Goal: Transaction & Acquisition: Purchase product/service

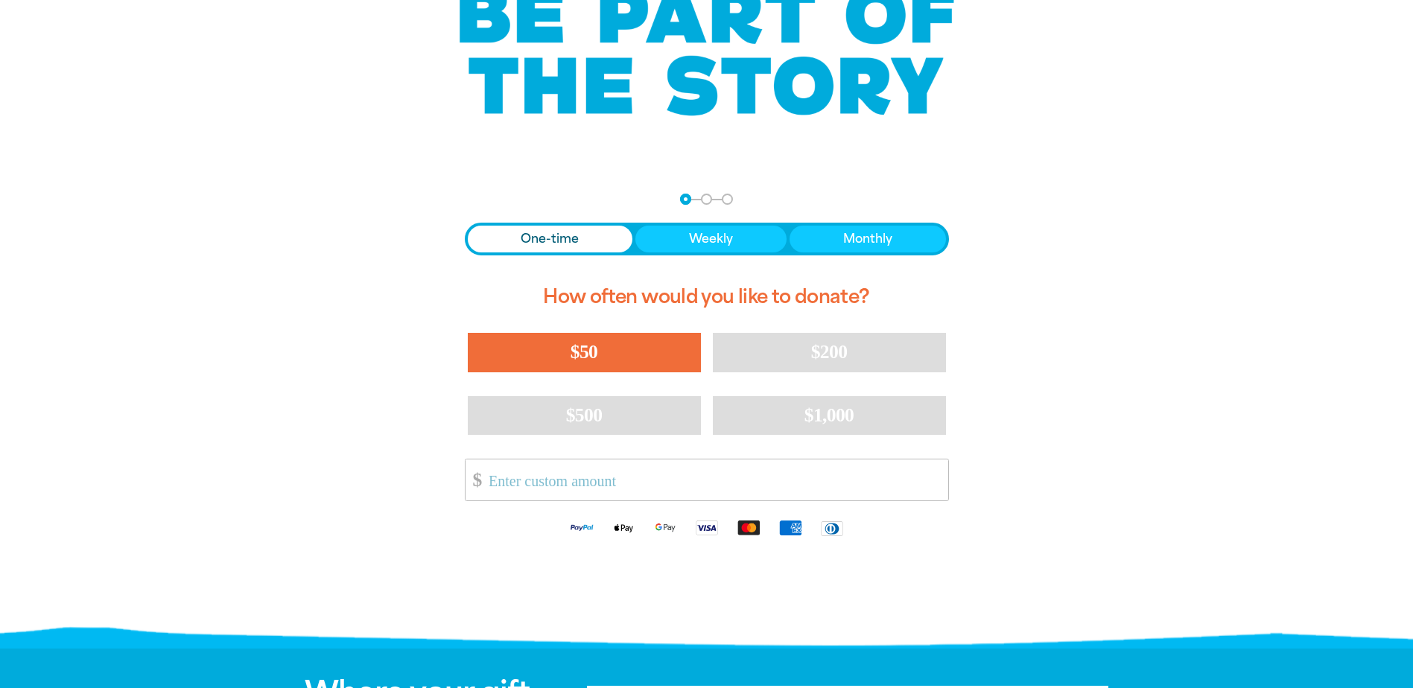
click at [606, 349] on button "$50" at bounding box center [584, 352] width 233 height 39
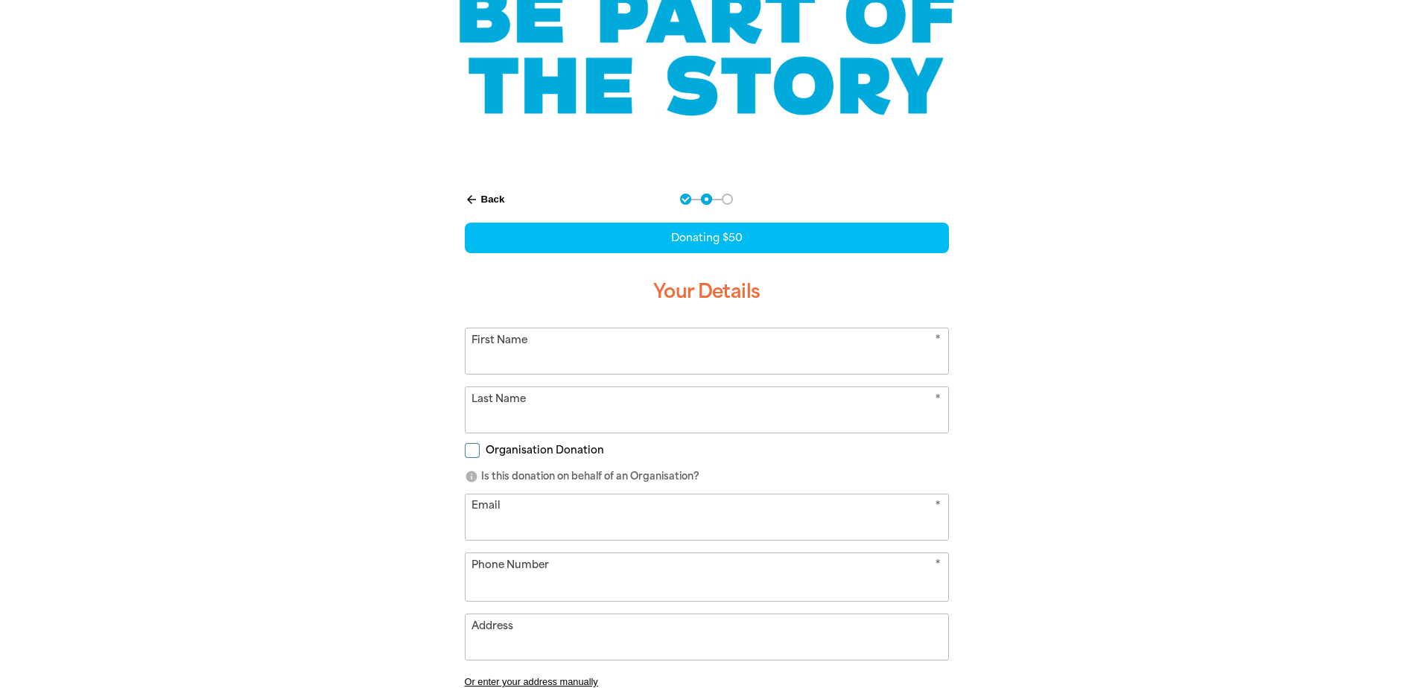
select select "AU"
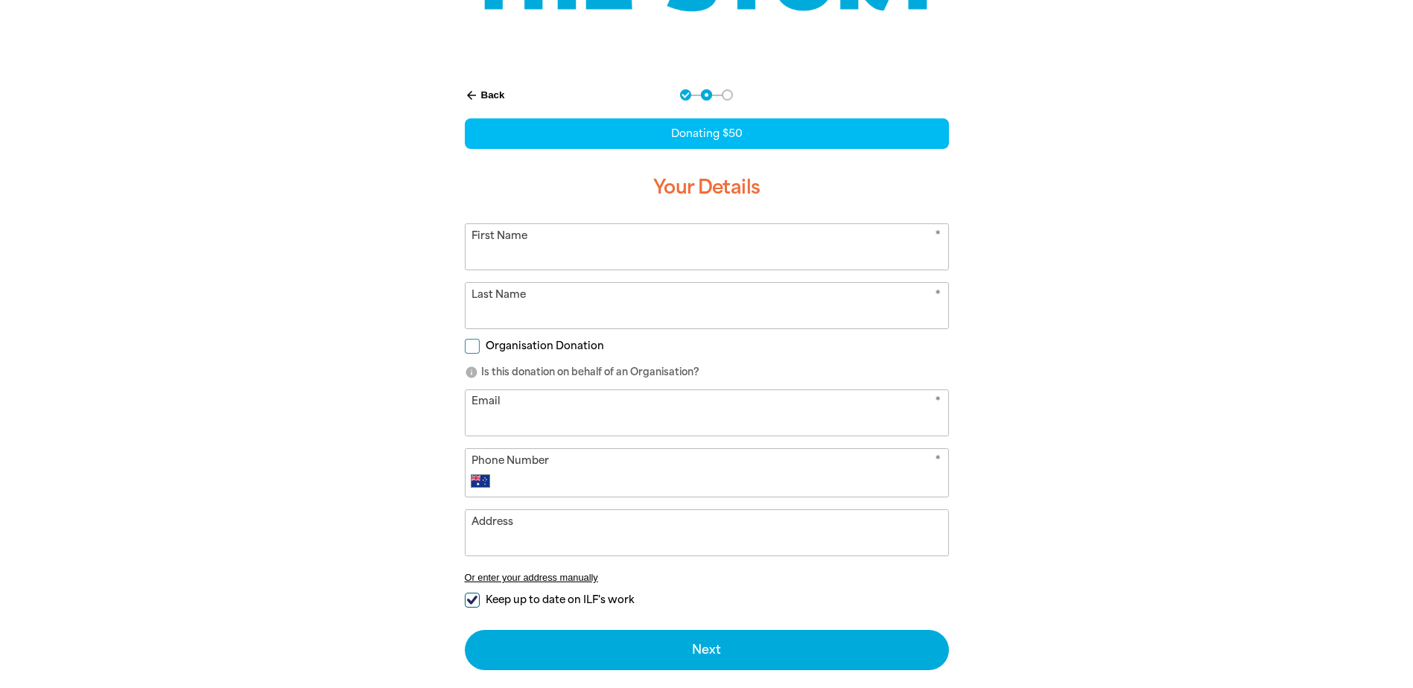
scroll to position [298, 0]
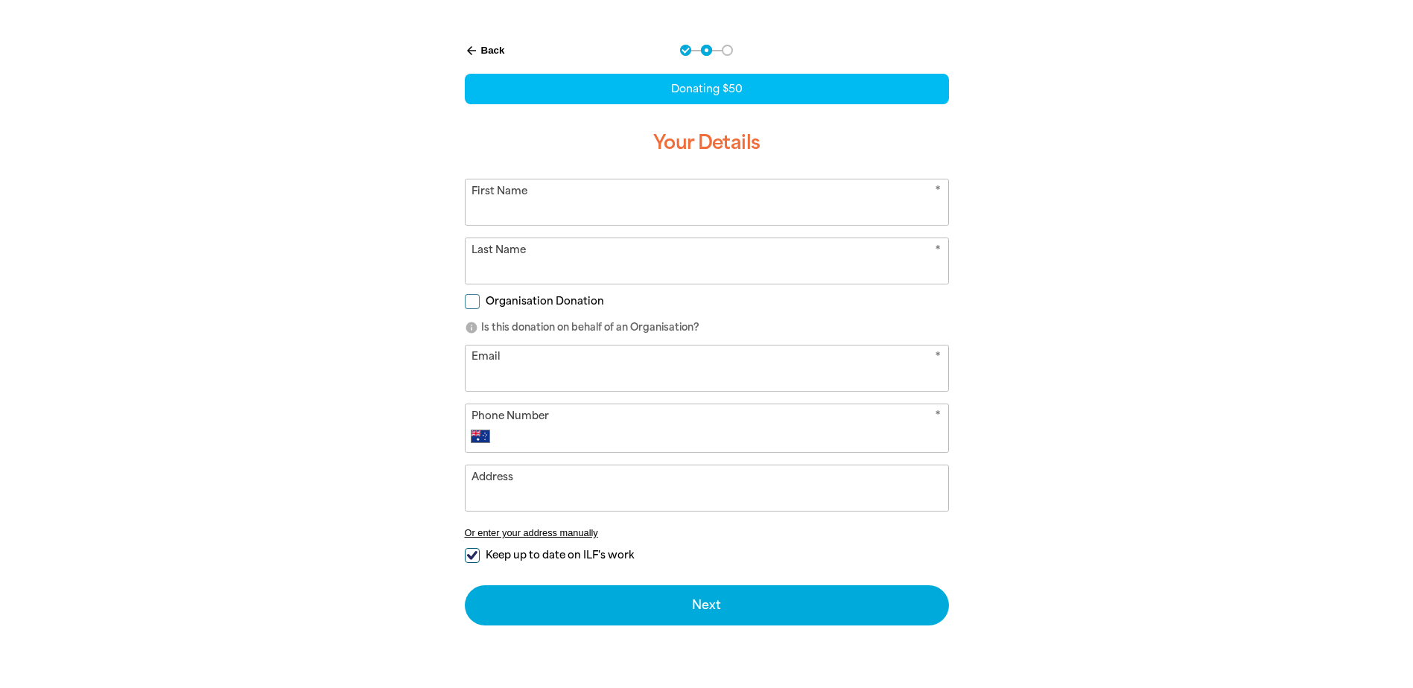
click at [606, 220] on input "First Name" at bounding box center [706, 201] width 483 height 45
type input "[PERSON_NAME]"
click at [478, 270] on input "Last Name" at bounding box center [706, 260] width 483 height 45
type input "[PERSON_NAME]"
click at [843, 359] on input "Email" at bounding box center [706, 367] width 483 height 45
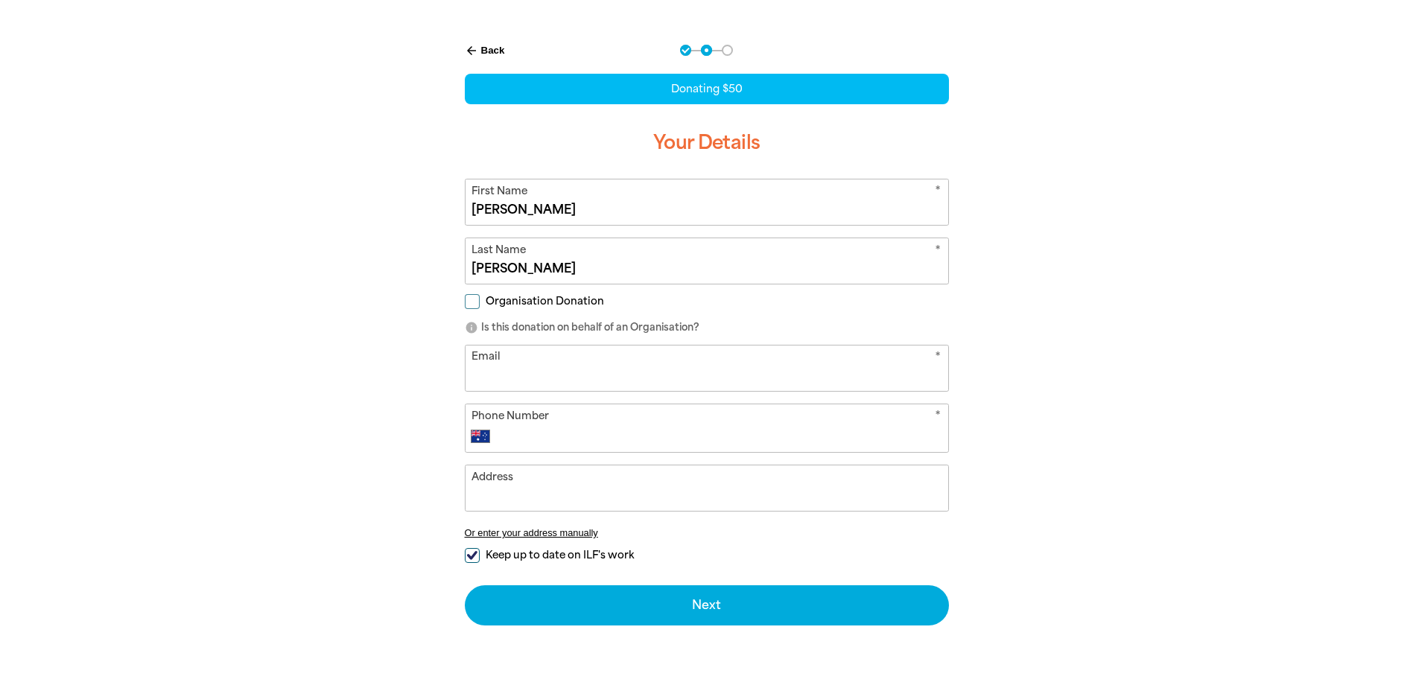
type input "[EMAIL_ADDRESS][DOMAIN_NAME]"
type input "[PHONE_NUMBER]"
click at [572, 477] on input "Address" at bounding box center [706, 487] width 483 height 45
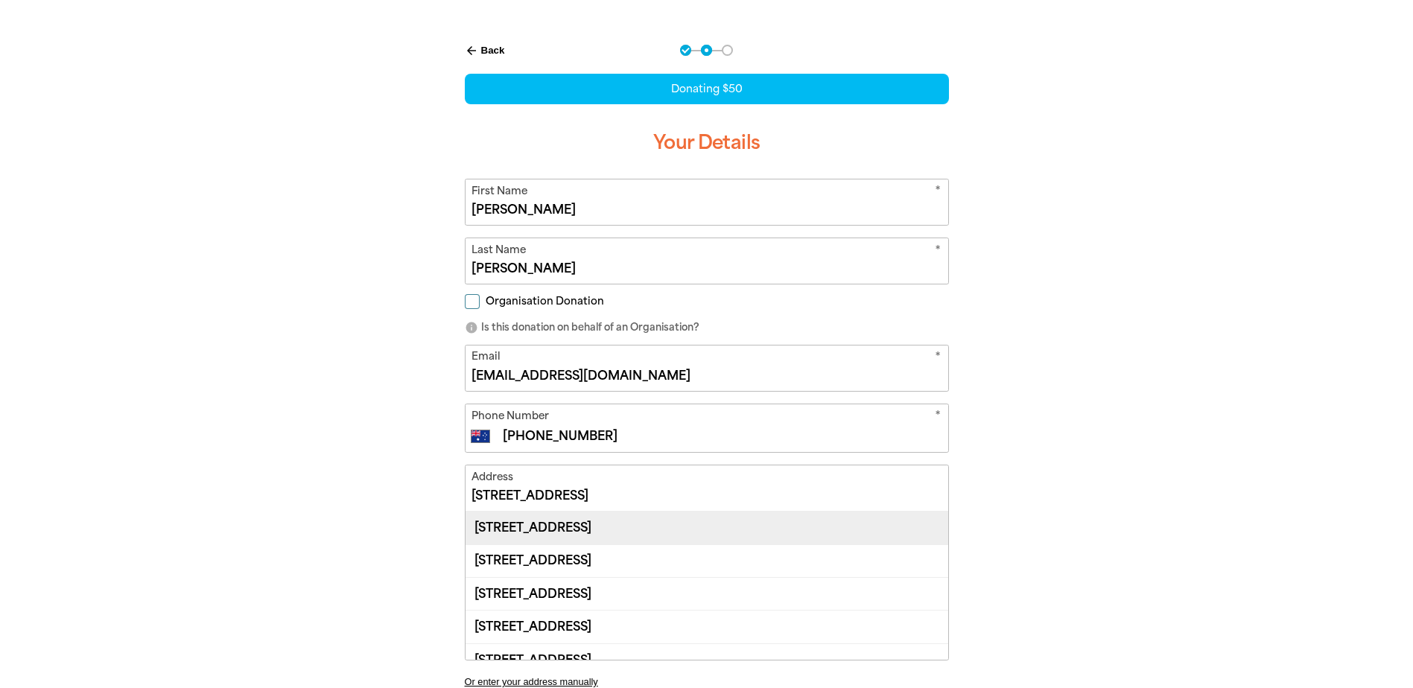
click at [584, 526] on div "[STREET_ADDRESS]" at bounding box center [706, 528] width 483 height 32
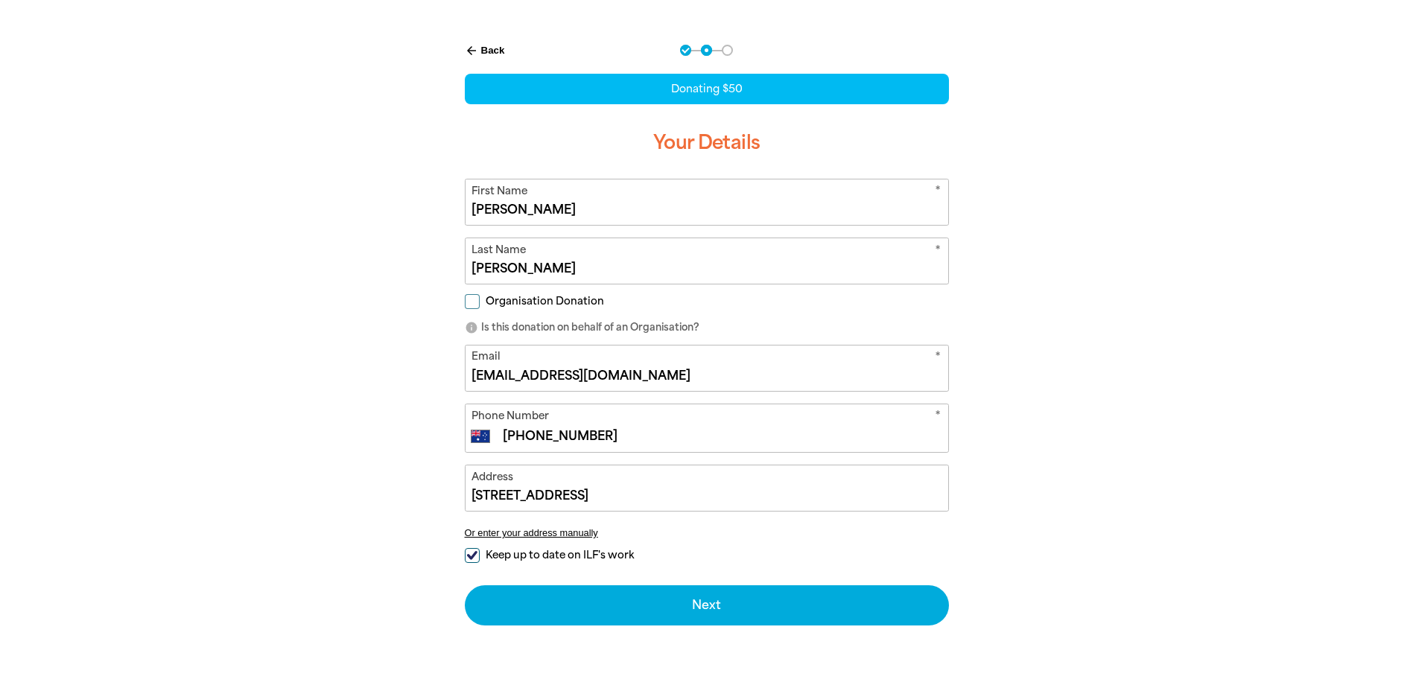
type input "[STREET_ADDRESS]"
click at [474, 556] on input "Keep up to date on ILF's work" at bounding box center [472, 555] width 15 height 15
click at [477, 555] on input "Keep up to date on ILF's work" at bounding box center [472, 555] width 15 height 15
checkbox input "true"
click at [544, 210] on input "[PERSON_NAME]" at bounding box center [706, 201] width 483 height 45
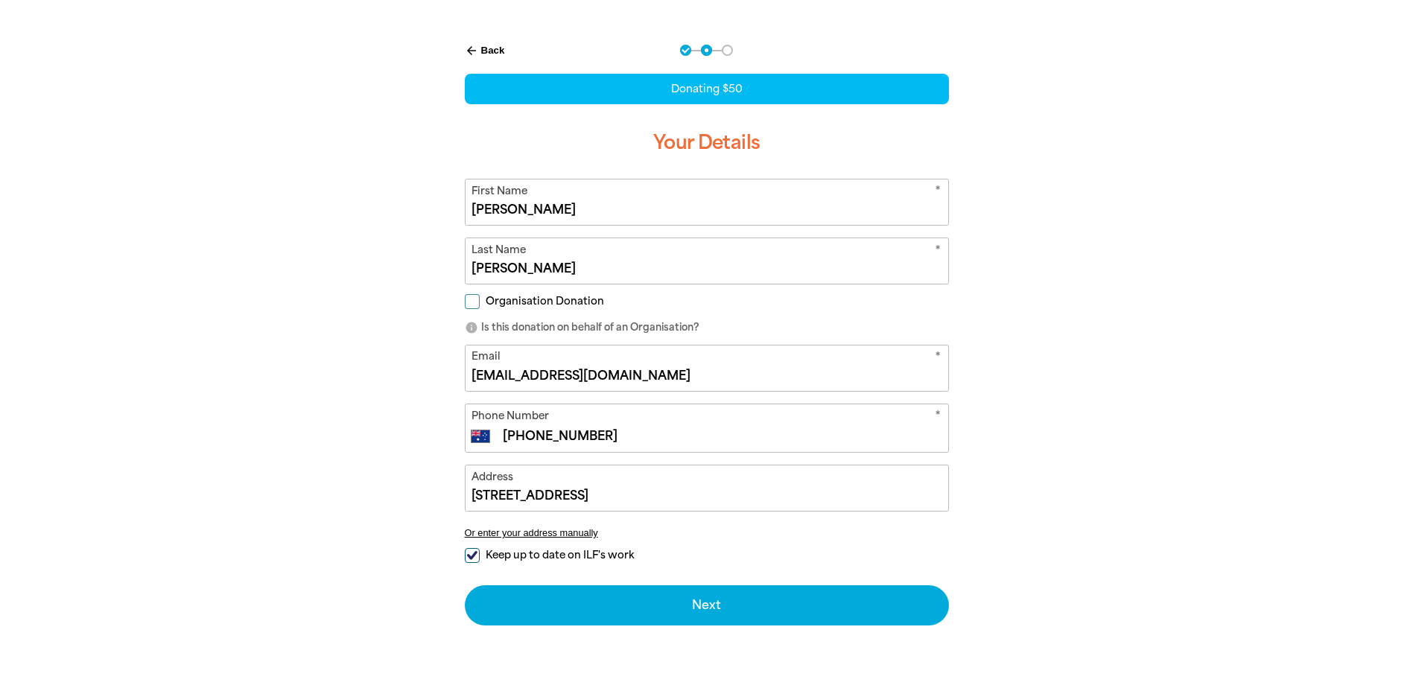
type input "[PERSON_NAME]"
click at [537, 269] on input "[PERSON_NAME]" at bounding box center [706, 260] width 483 height 45
type input "Brewitt"
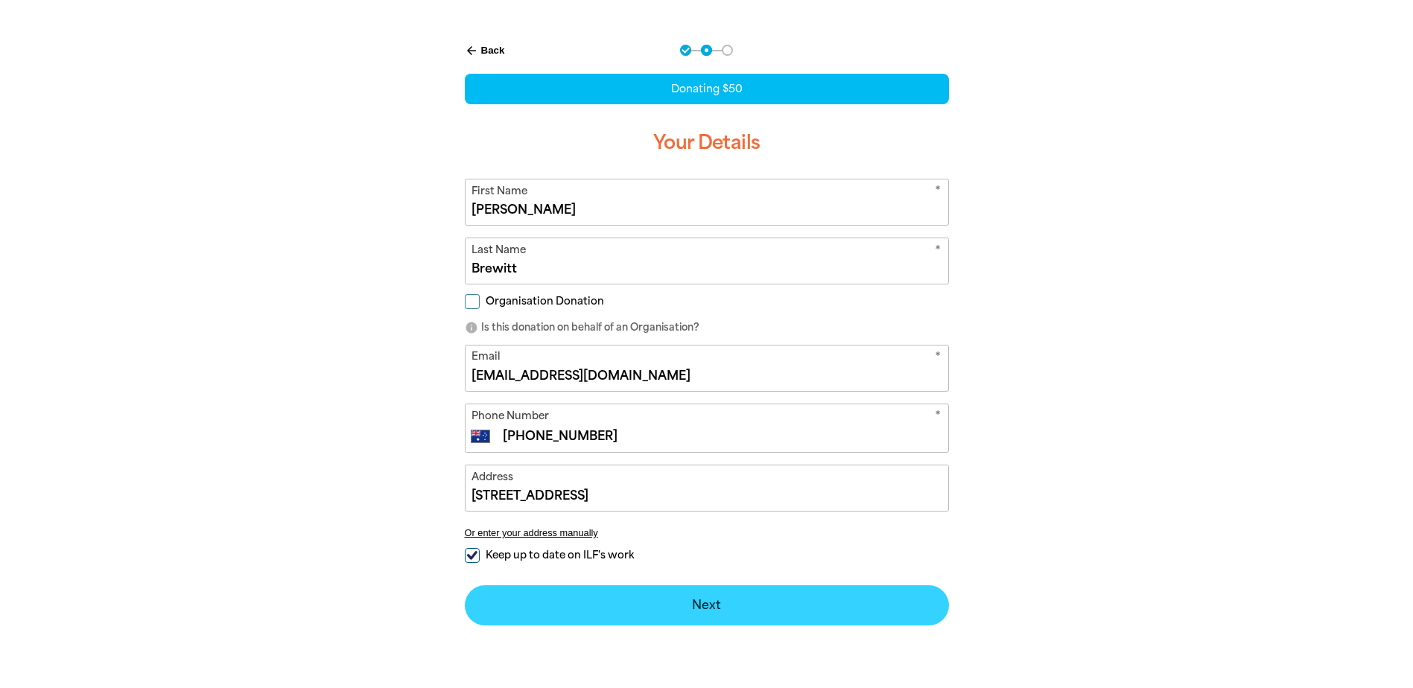
click at [775, 608] on button "Next chevron_right" at bounding box center [707, 605] width 484 height 40
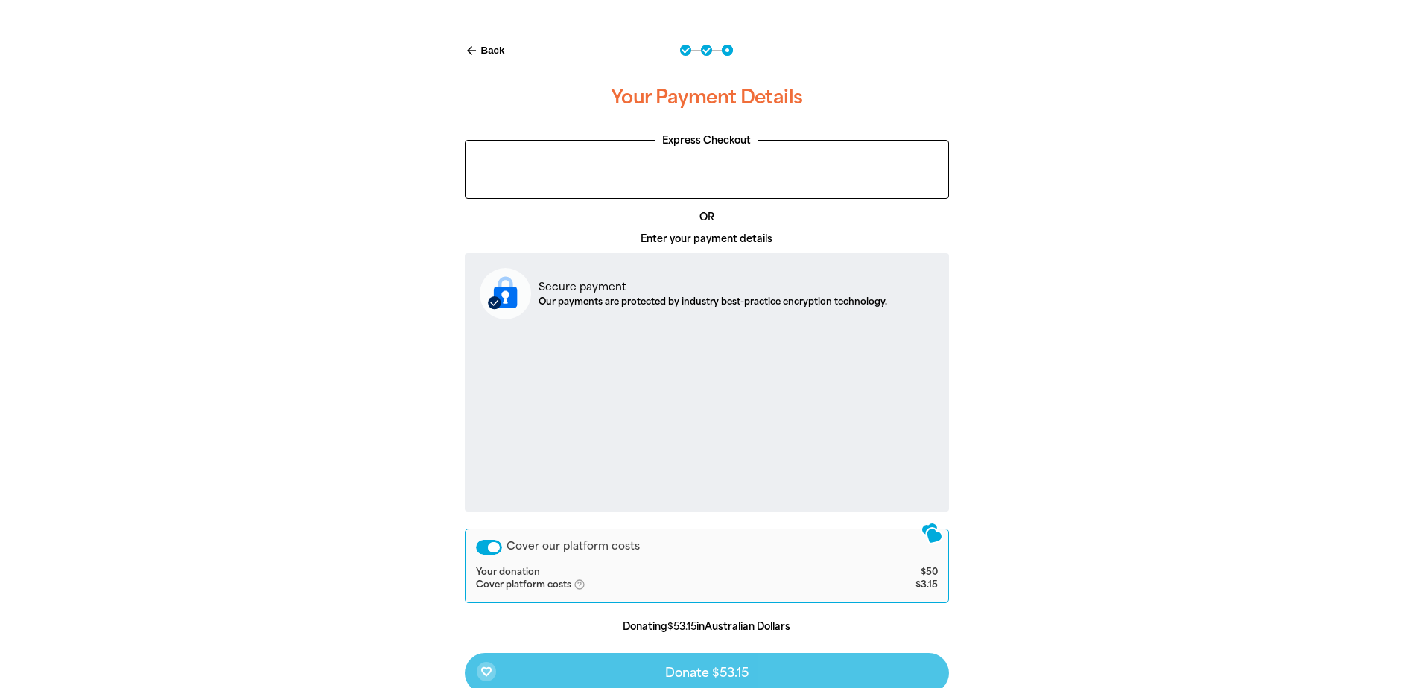
scroll to position [372, 0]
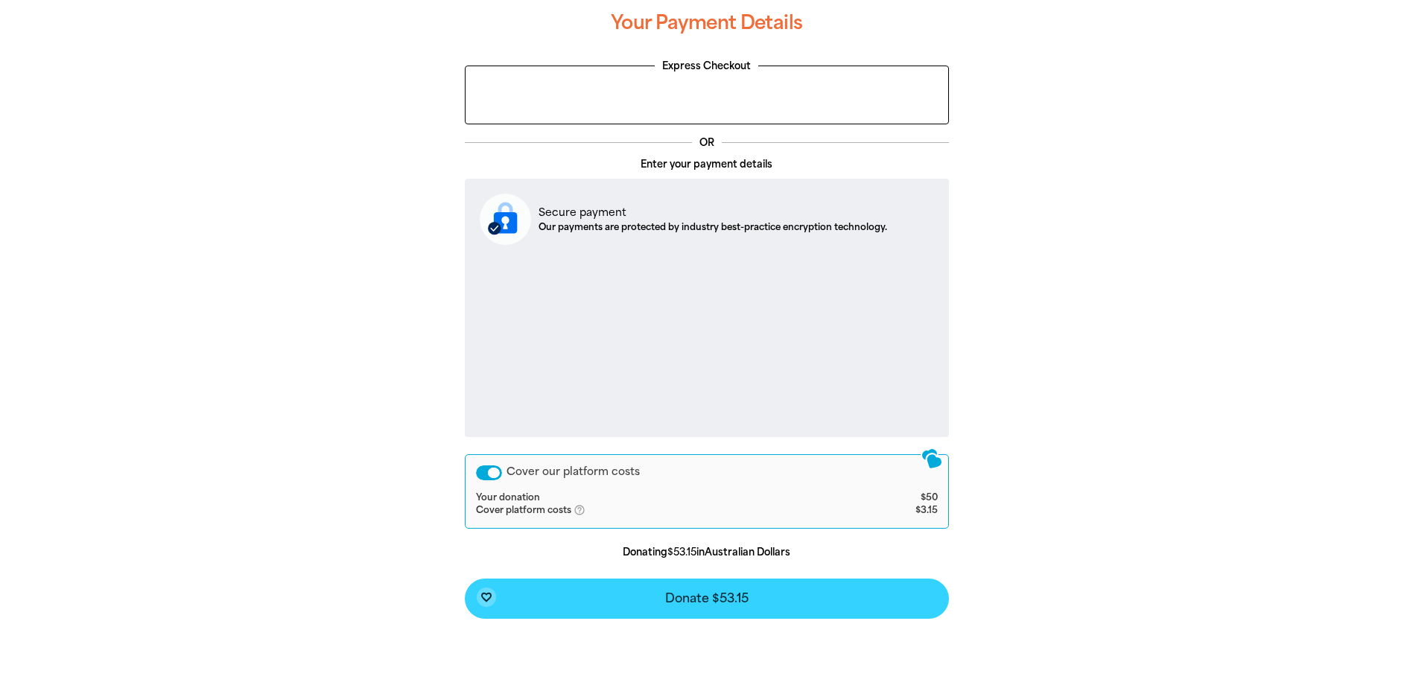
click at [760, 597] on button "favorite_border Donate $53.15" at bounding box center [707, 599] width 484 height 40
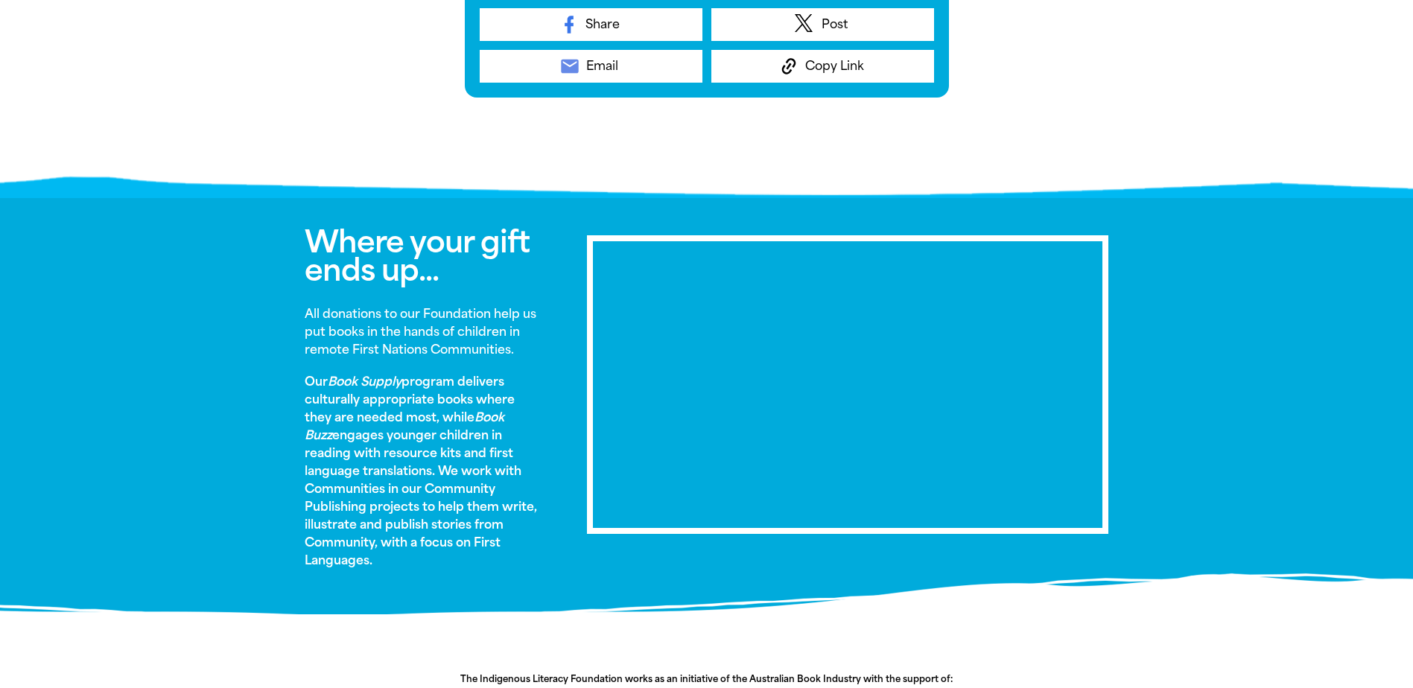
scroll to position [695, 0]
